Goal: Find contact information: Find contact information

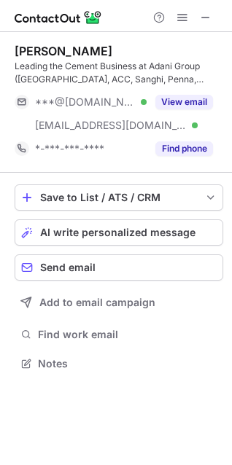
scroll to position [353, 232]
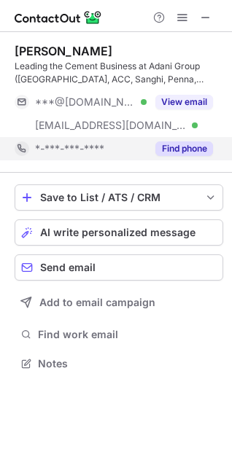
click at [174, 147] on button "Find phone" at bounding box center [184, 148] width 58 height 15
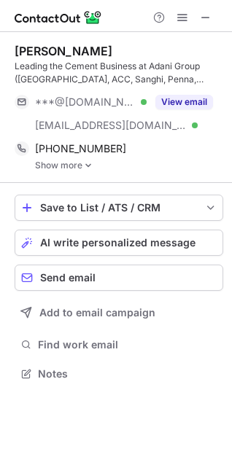
click at [85, 163] on img at bounding box center [88, 165] width 9 height 10
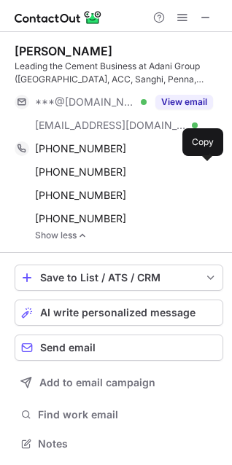
scroll to position [434, 232]
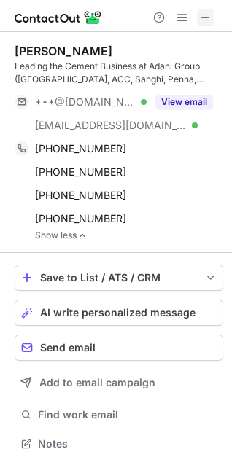
click at [202, 16] on span at bounding box center [206, 18] width 12 height 12
